Goal: Entertainment & Leisure: Consume media (video, audio)

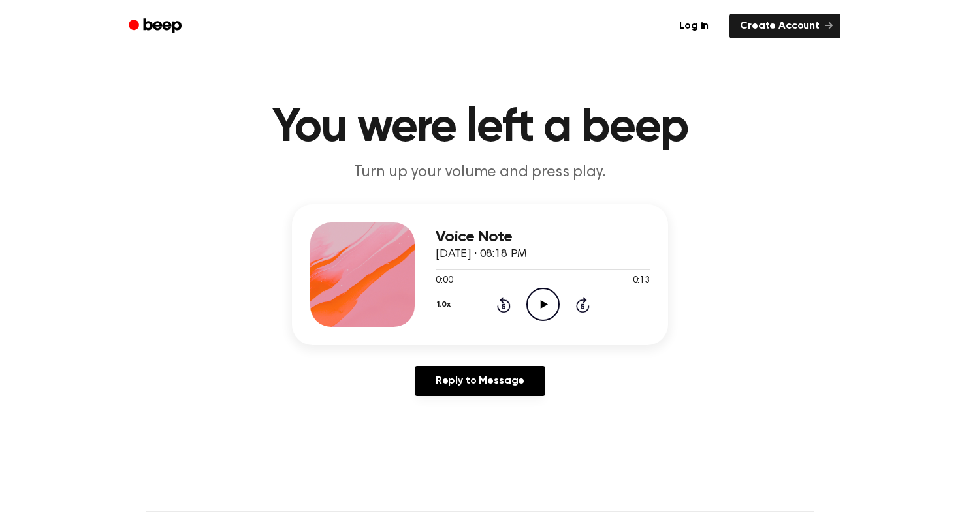
click at [547, 289] on circle at bounding box center [543, 305] width 32 height 32
click at [529, 300] on icon "Play Audio" at bounding box center [542, 304] width 33 height 33
click at [548, 298] on icon "Play Audio" at bounding box center [542, 304] width 33 height 33
